Goal: Use online tool/utility: Utilize a website feature to perform a specific function

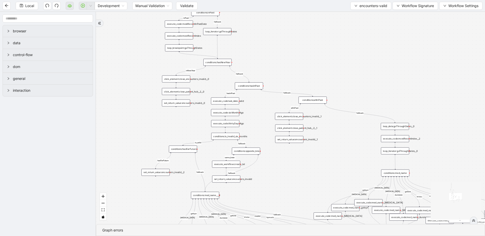
drag, startPoint x: 293, startPoint y: 165, endPoint x: 275, endPoint y: 31, distance: 135.3
click at [275, 31] on div "fallback inPast hasInPast fallback wrong_body inNewYear fallback fallback allIn…" at bounding box center [290, 118] width 389 height 212
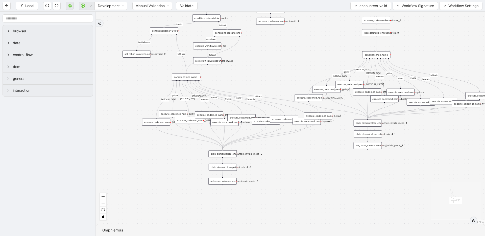
drag, startPoint x: 280, startPoint y: 160, endPoint x: 261, endPoint y: 48, distance: 113.8
click at [261, 48] on div "fallback inPast hasInPast fallback wrong_body inNewYear fallback fallback allIn…" at bounding box center [290, 118] width 389 height 212
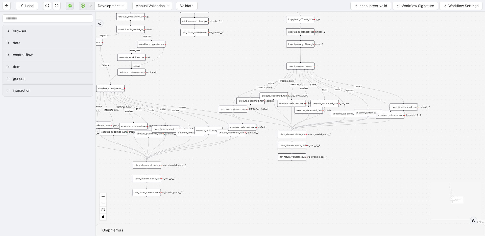
drag, startPoint x: 409, startPoint y: 143, endPoint x: 332, endPoint y: 154, distance: 77.2
click at [332, 154] on div "fallback inPast hasInPast fallback wrong_body inNewYear fallback fallback allIn…" at bounding box center [290, 118] width 389 height 212
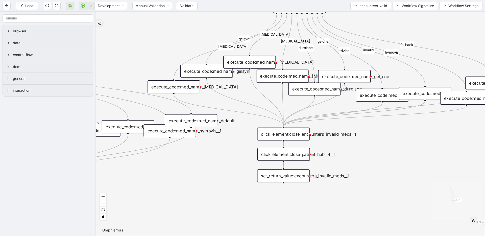
click at [250, 61] on div "execute_code:med_name_[MEDICAL_DATA]" at bounding box center [249, 62] width 52 height 13
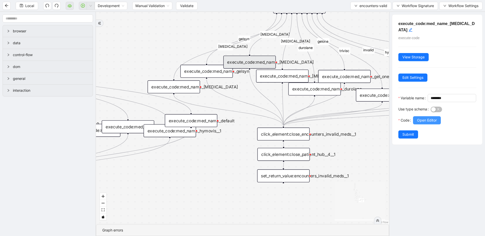
click at [425, 121] on span "Open Editor" at bounding box center [427, 120] width 20 height 6
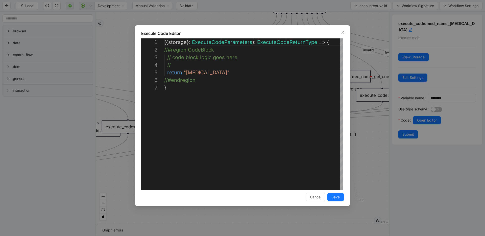
scroll to position [45, 0]
click at [353, 116] on div "**********" at bounding box center [242, 118] width 485 height 236
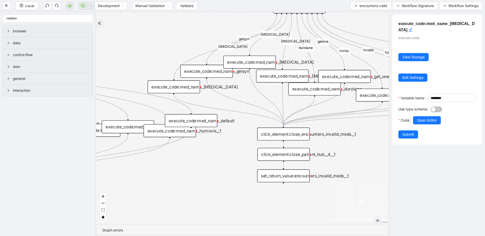
click at [293, 136] on div "click_element:close_encounters_invalid_meds__1" at bounding box center [283, 133] width 52 height 13
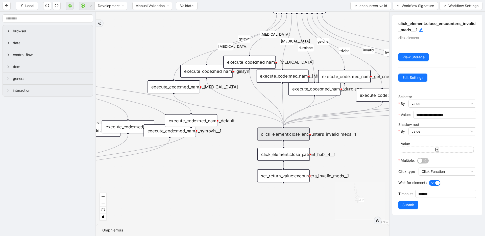
click at [296, 176] on div "set_return_value:encounters_invalid_meds__1" at bounding box center [283, 175] width 52 height 13
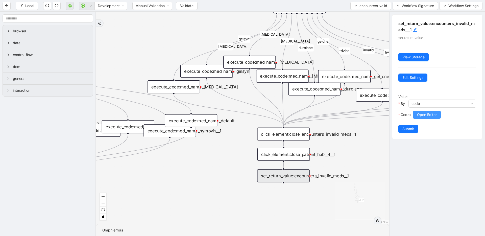
click at [420, 112] on span "Open Editor" at bounding box center [427, 115] width 20 height 6
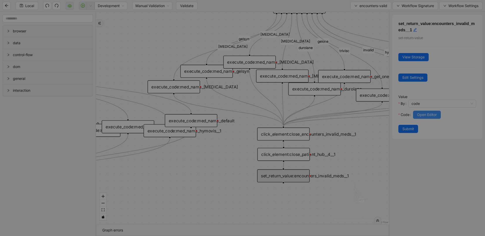
scroll to position [76, 0]
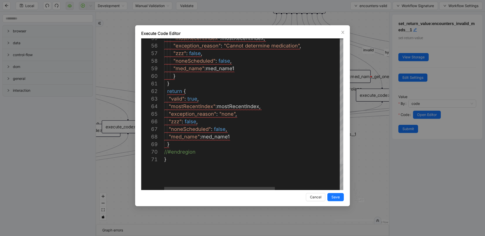
click at [343, 149] on div at bounding box center [341, 147] width 4 height 34
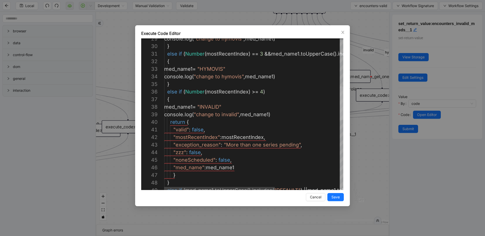
click at [343, 96] on div at bounding box center [341, 103] width 4 height 34
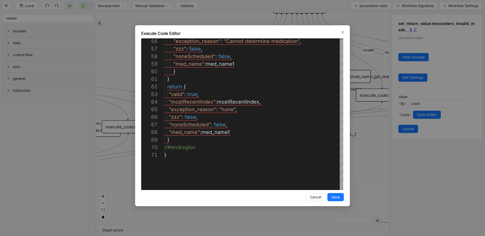
click at [371, 147] on div "**********" at bounding box center [242, 118] width 485 height 236
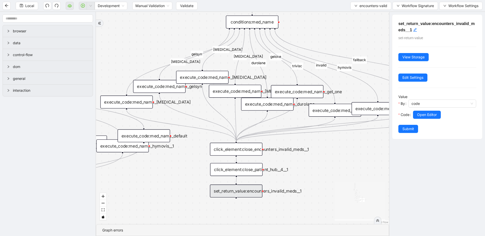
drag, startPoint x: 350, startPoint y: 150, endPoint x: 307, endPoint y: 162, distance: 44.6
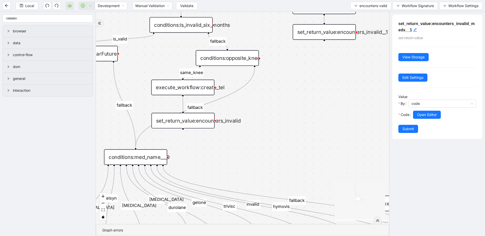
drag, startPoint x: 294, startPoint y: 157, endPoint x: 297, endPoint y: 112, distance: 45.3
click at [297, 112] on div "fallback inPast hasInPast fallback wrong_body inNewYear fallback fallback allIn…" at bounding box center [242, 118] width 293 height 212
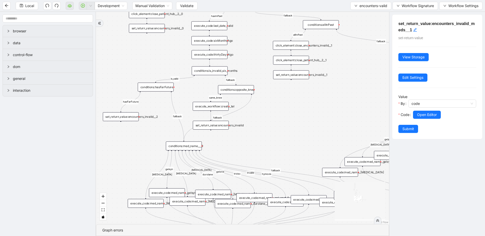
drag, startPoint x: 296, startPoint y: 111, endPoint x: 244, endPoint y: 137, distance: 57.4
click at [180, 146] on div "conditions:med_name___0" at bounding box center [184, 145] width 36 height 9
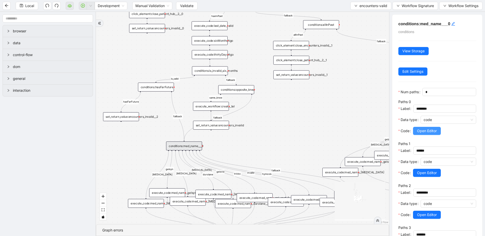
click at [423, 133] on button "Open Editor" at bounding box center [427, 131] width 28 height 8
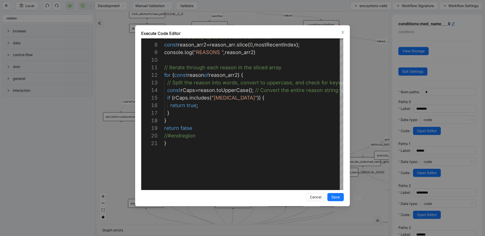
click at [360, 88] on div "**********" at bounding box center [242, 118] width 485 height 236
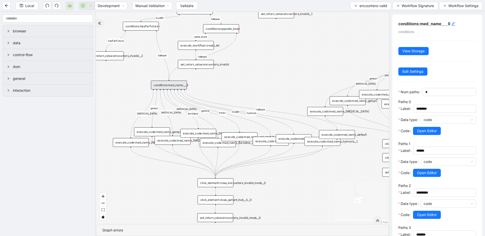
drag, startPoint x: 310, startPoint y: 116, endPoint x: 295, endPoint y: 55, distance: 63.6
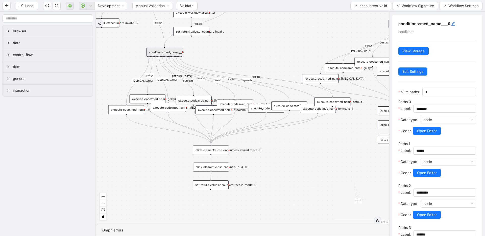
drag, startPoint x: 275, startPoint y: 182, endPoint x: 271, endPoint y: 150, distance: 32.1
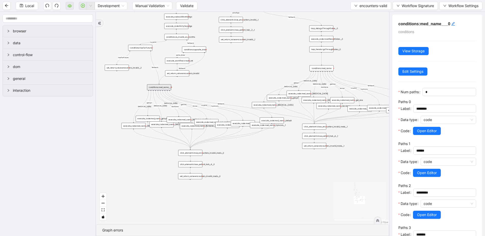
drag, startPoint x: 323, startPoint y: 161, endPoint x: 282, endPoint y: 164, distance: 40.2
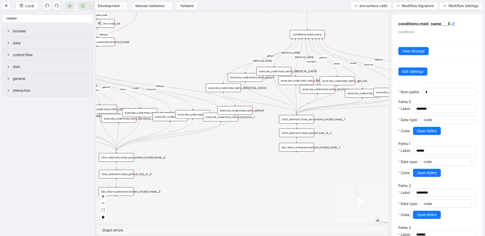
drag, startPoint x: 292, startPoint y: 141, endPoint x: 244, endPoint y: 149, distance: 48.5
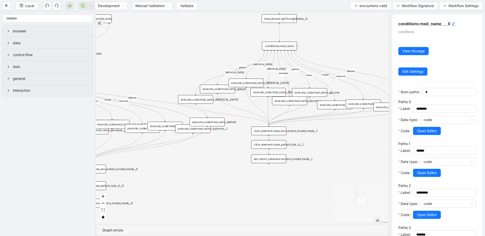
drag, startPoint x: 217, startPoint y: 165, endPoint x: 206, endPoint y: 168, distance: 11.9
click at [206, 168] on div "fallback inPast hasInPast fallback wrong_body inNewYear fallback fallback allIn…" at bounding box center [242, 118] width 293 height 212
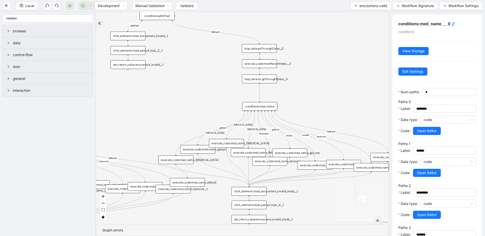
drag, startPoint x: 216, startPoint y: 22, endPoint x: 196, endPoint y: 82, distance: 63.4
click at [196, 82] on div "fallback inPast hasInPast fallback wrong_body inNewYear fallback fallback allIn…" at bounding box center [242, 118] width 293 height 212
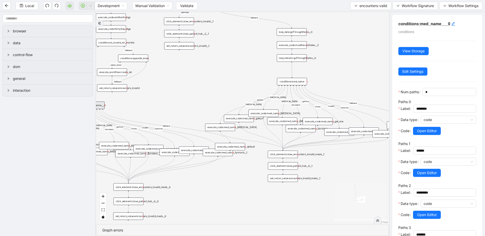
drag, startPoint x: 196, startPoint y: 106, endPoint x: 237, endPoint y: 81, distance: 48.4
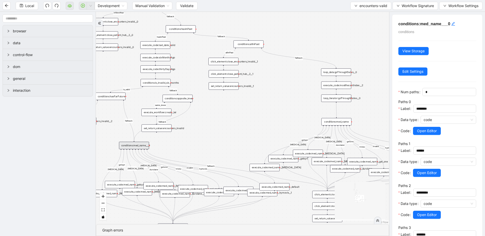
drag, startPoint x: 239, startPoint y: 64, endPoint x: 283, endPoint y: 104, distance: 59.9
click at [283, 104] on div "fallback inPast hasInPast fallback wrong_body inNewYear fallback fallback allIn…" at bounding box center [242, 118] width 293 height 212
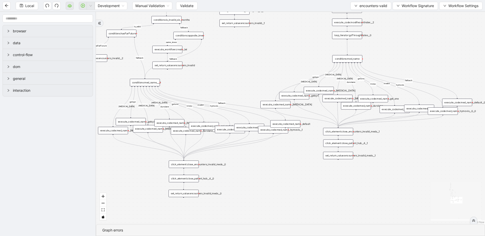
drag, startPoint x: 258, startPoint y: 109, endPoint x: 257, endPoint y: 54, distance: 55.5
click at [257, 54] on div "fallback inPast hasInPast fallback wrong_body inNewYear fallback fallback allIn…" at bounding box center [290, 118] width 389 height 212
click at [183, 166] on div "click_element:close_encounters_invalid_meds__0" at bounding box center [184, 163] width 30 height 7
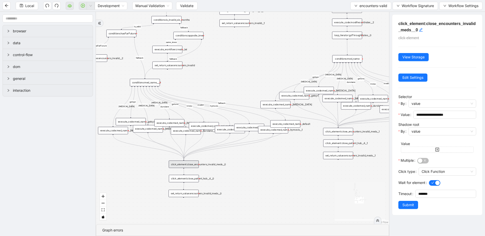
click at [344, 132] on div "click_element:close_encounters_invalid_meds__1" at bounding box center [338, 131] width 30 height 7
click at [341, 143] on div "click_element:close_patient_hub__4__1" at bounding box center [338, 142] width 30 height 7
click at [190, 179] on div "click_element:close_patient_hub__4__0" at bounding box center [184, 178] width 30 height 7
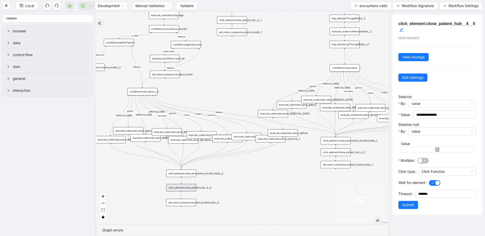
drag, startPoint x: 241, startPoint y: 180, endPoint x: 239, endPoint y: 189, distance: 8.5
click at [187, 204] on div "set_return_value:encounters_invalid_meds__0" at bounding box center [181, 202] width 30 height 7
click at [187, 202] on div "set_return_value:encounters_invalid_meds__0" at bounding box center [181, 202] width 30 height 7
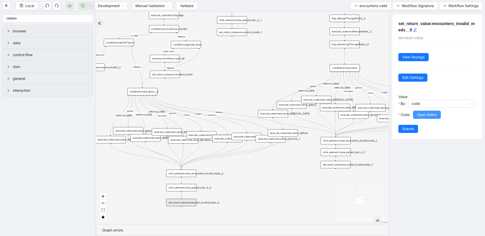
click at [427, 112] on span "Open Editor" at bounding box center [427, 115] width 20 height 6
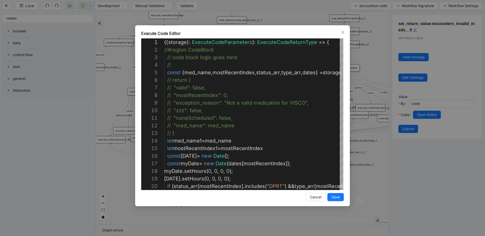
click at [219, 22] on div "Execute Code Editor 20 17 18 19 14 15 16 9 10 11 12 13 4 5 6 7 8 2 3 1 if ( sta…" at bounding box center [242, 118] width 485 height 236
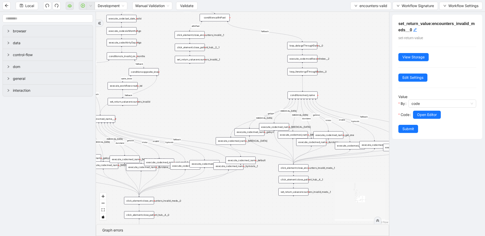
drag, startPoint x: 249, startPoint y: 91, endPoint x: 243, endPoint y: 93, distance: 7.0
click at [308, 96] on div "conditions:med_name" at bounding box center [302, 94] width 30 height 7
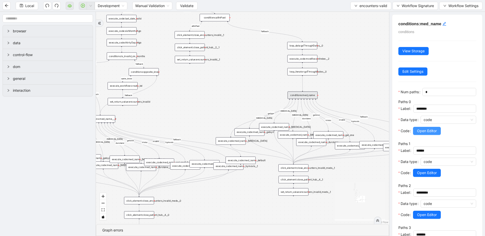
click at [429, 131] on span "Open Editor" at bounding box center [427, 131] width 20 height 6
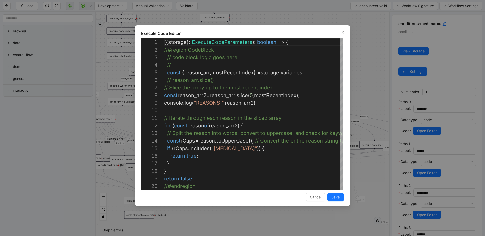
click at [382, 81] on div "Execute Code Editor 19 20 17 18 12 13 14 15 16 4 5 6 7 8 9 10 11 1 2 3 return f…" at bounding box center [242, 118] width 485 height 236
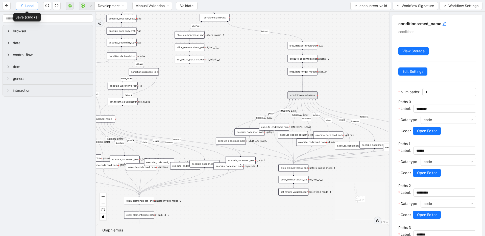
click at [32, 7] on span "Local" at bounding box center [29, 6] width 9 height 6
